Goal: Task Accomplishment & Management: Manage account settings

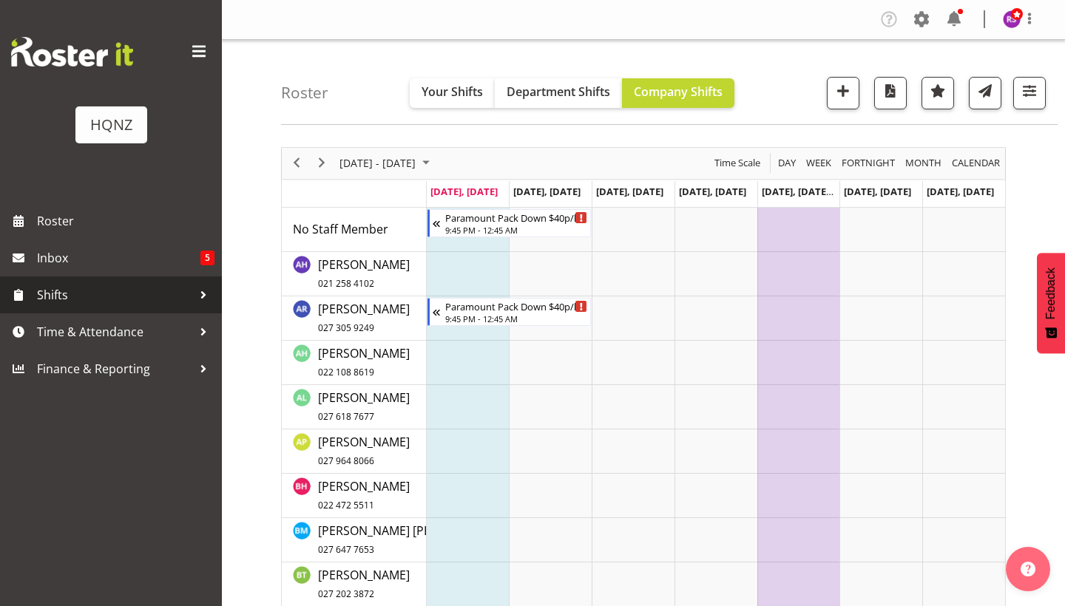
click at [75, 288] on span "Shifts" at bounding box center [114, 295] width 155 height 22
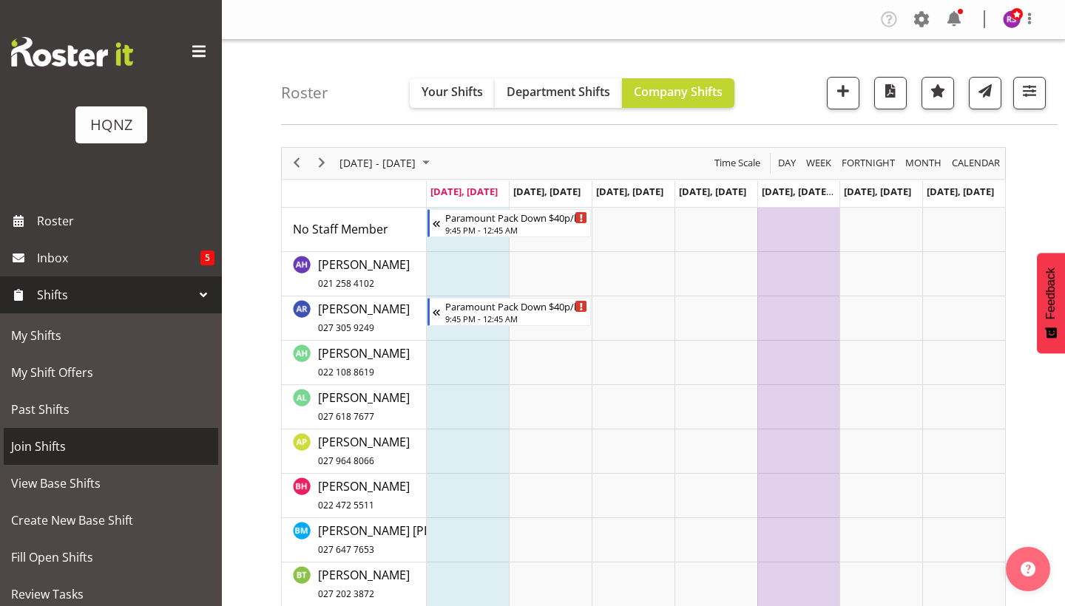
click at [55, 439] on span "Join Shifts" at bounding box center [111, 447] width 200 height 22
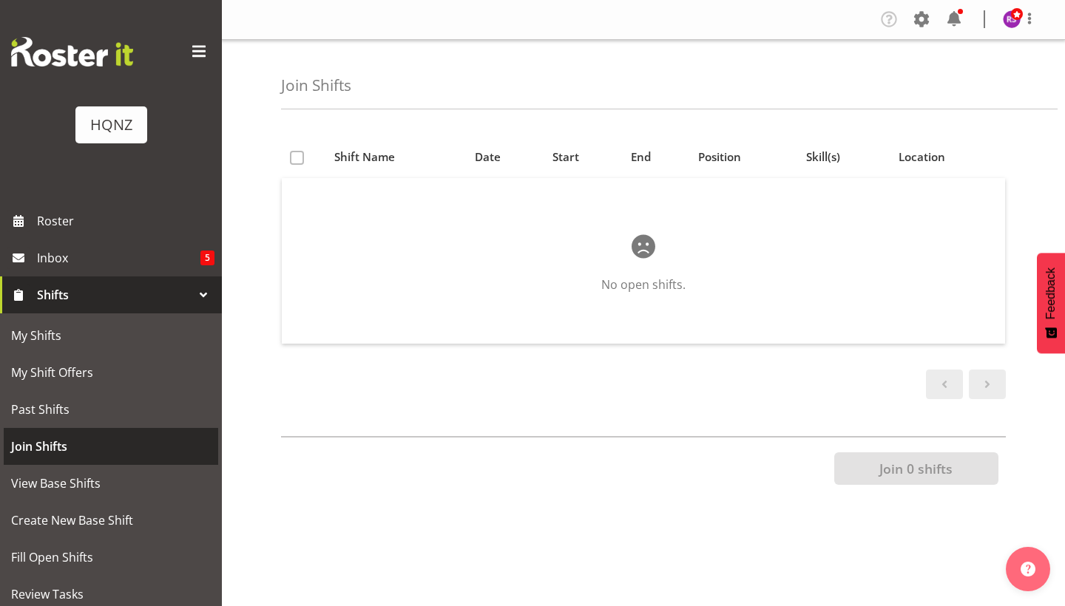
click at [80, 451] on span "Join Shifts" at bounding box center [111, 447] width 200 height 22
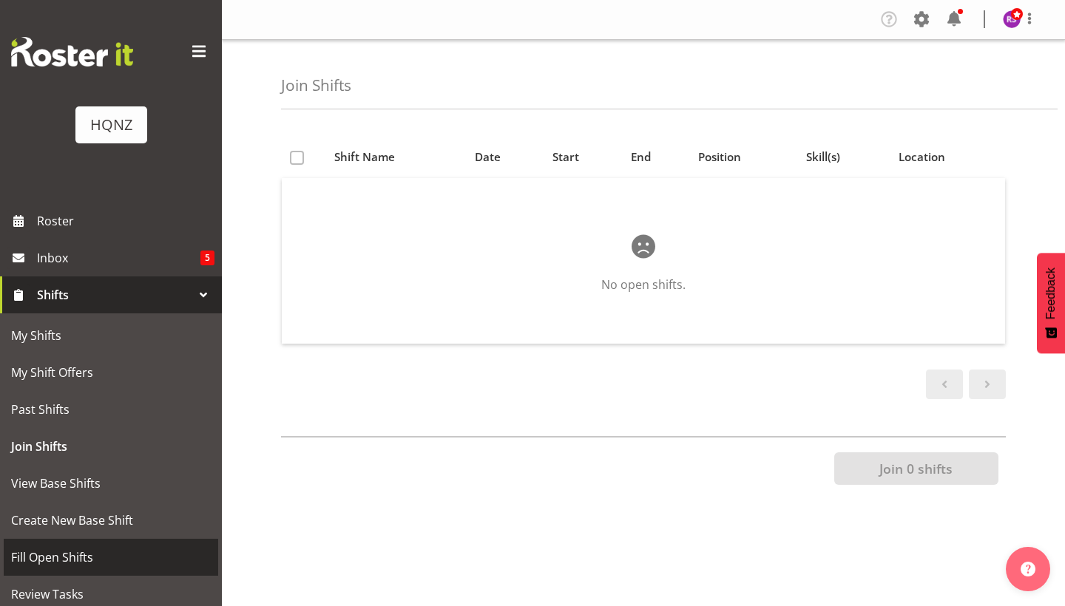
click at [57, 562] on span "Fill Open Shifts" at bounding box center [111, 557] width 200 height 22
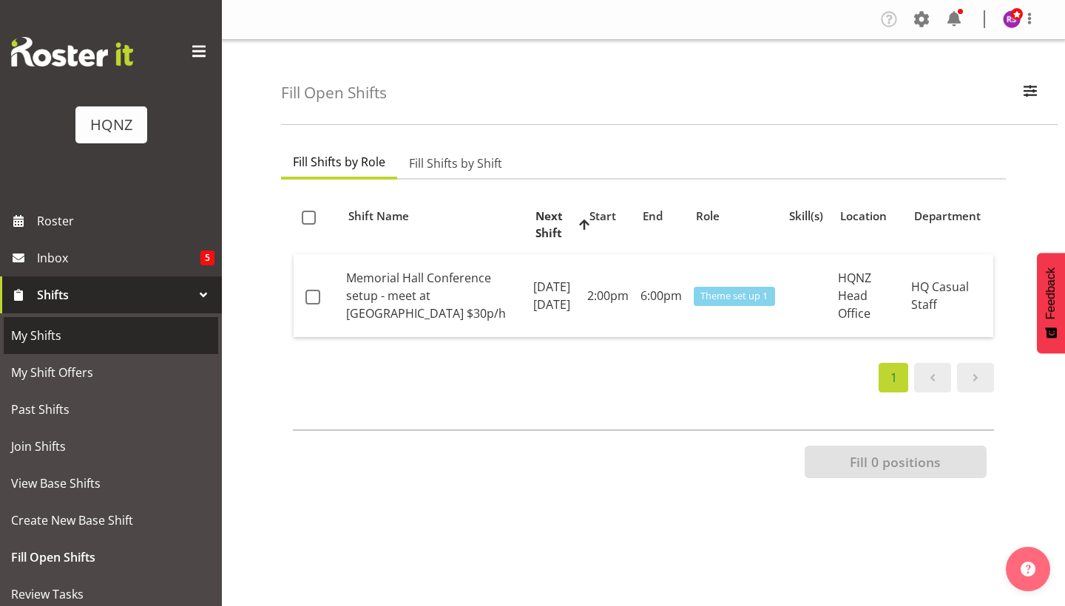
click at [64, 352] on link "My Shifts" at bounding box center [111, 335] width 214 height 37
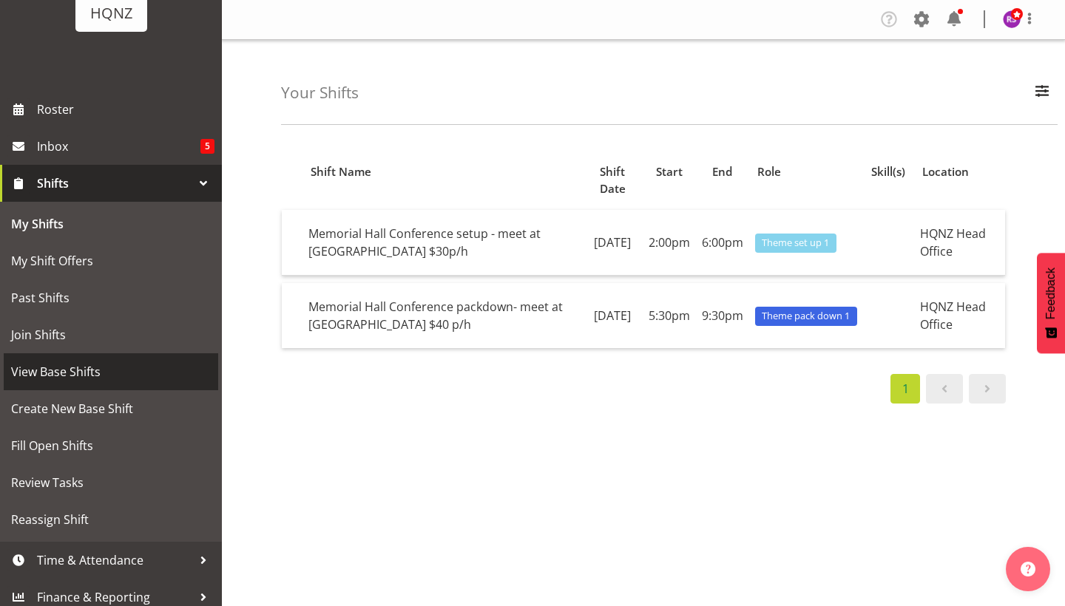
scroll to position [112, 0]
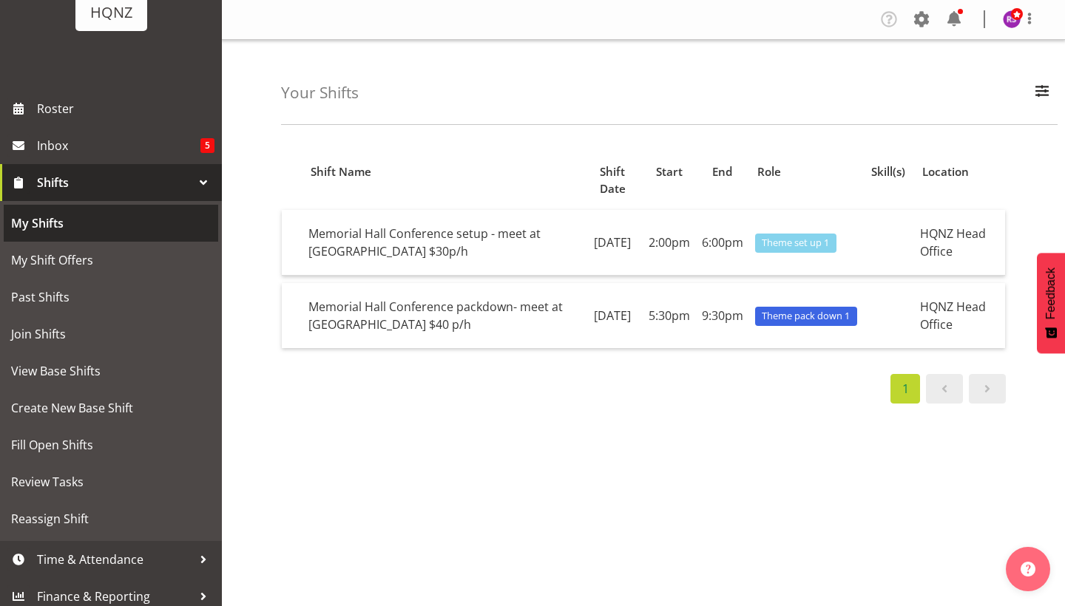
click at [97, 220] on span "My Shifts" at bounding box center [111, 223] width 200 height 22
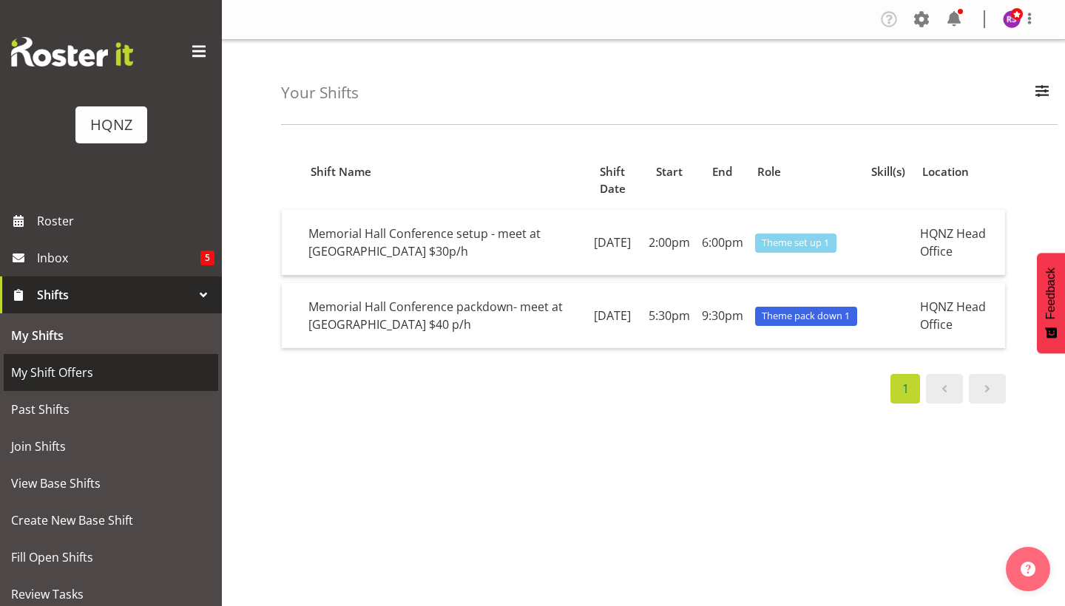
click at [53, 385] on link "My Shift Offers" at bounding box center [111, 372] width 214 height 37
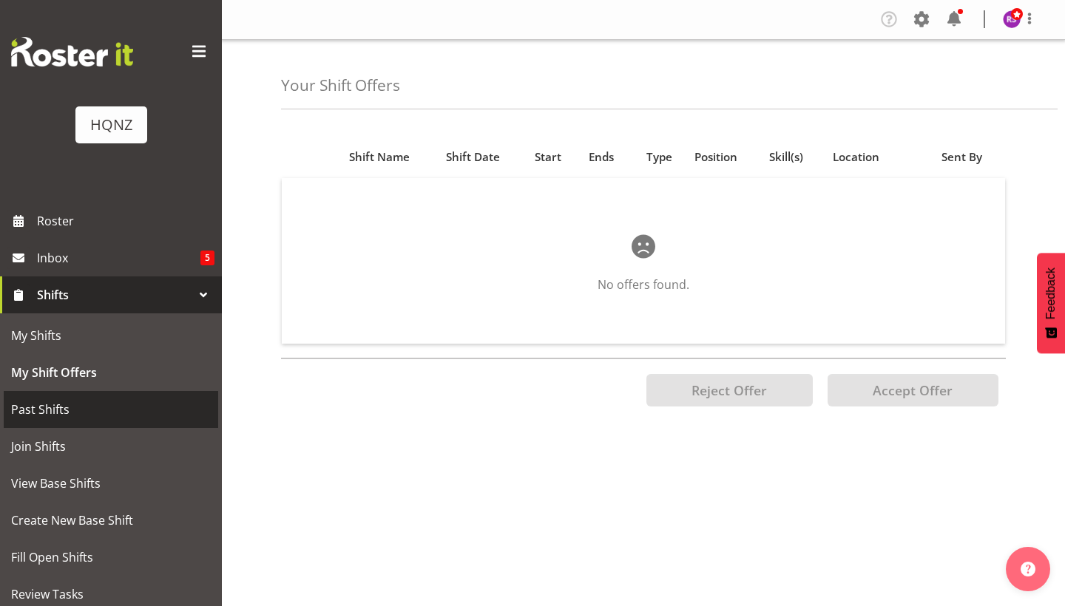
click at [47, 418] on span "Past Shifts" at bounding box center [111, 410] width 200 height 22
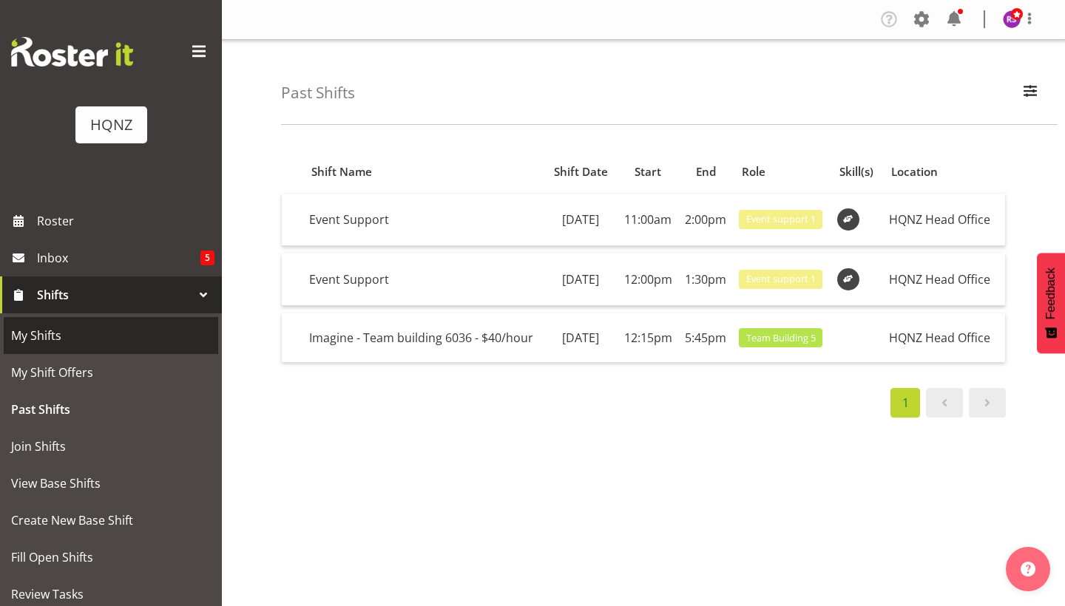
click at [46, 340] on span "My Shifts" at bounding box center [111, 336] width 200 height 22
